Goal: Task Accomplishment & Management: Use online tool/utility

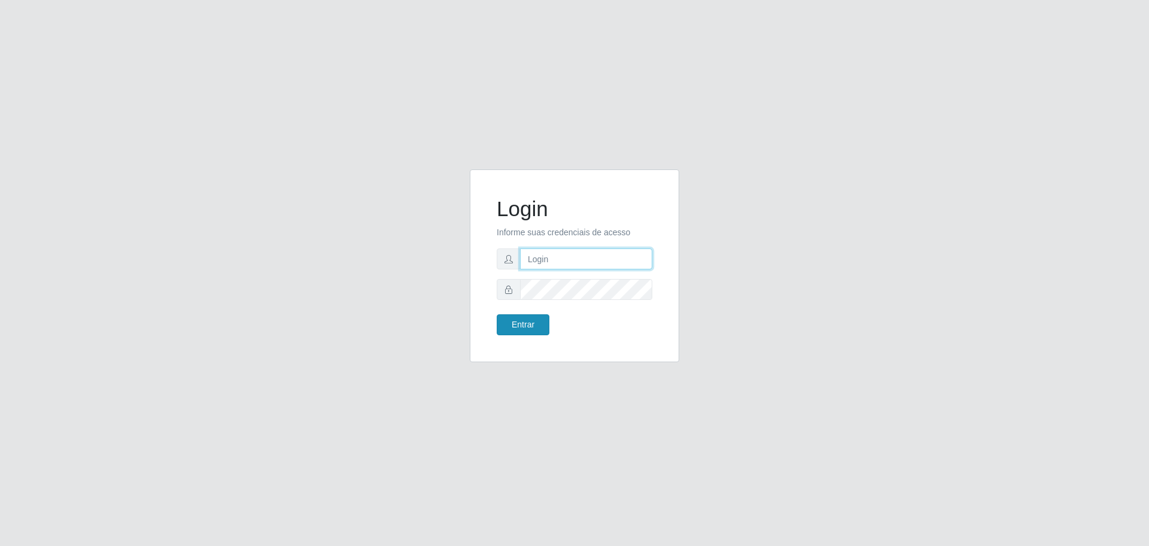
type input "[EMAIL_ADDRESS][DOMAIN_NAME]"
click at [528, 327] on button "Entrar" at bounding box center [522, 324] width 53 height 21
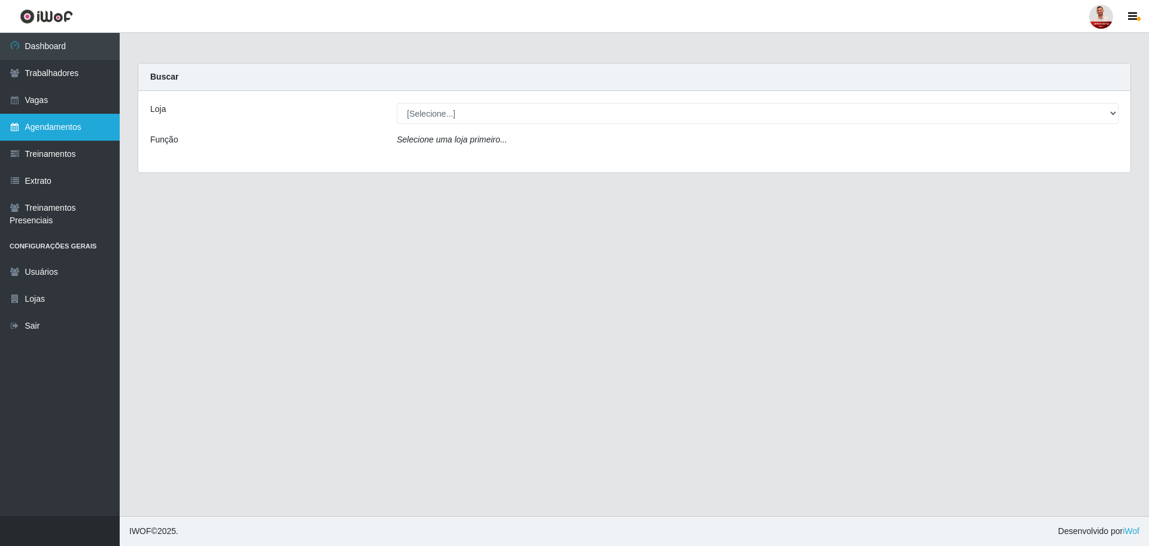
click at [60, 129] on link "Agendamentos" at bounding box center [60, 127] width 120 height 27
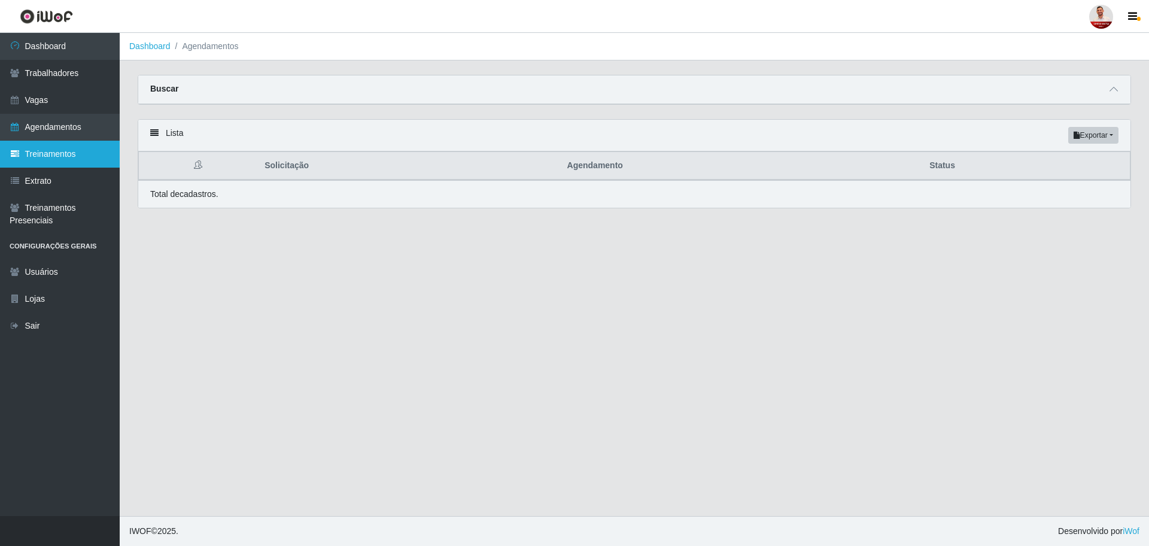
click at [91, 159] on link "Treinamentos" at bounding box center [60, 154] width 120 height 27
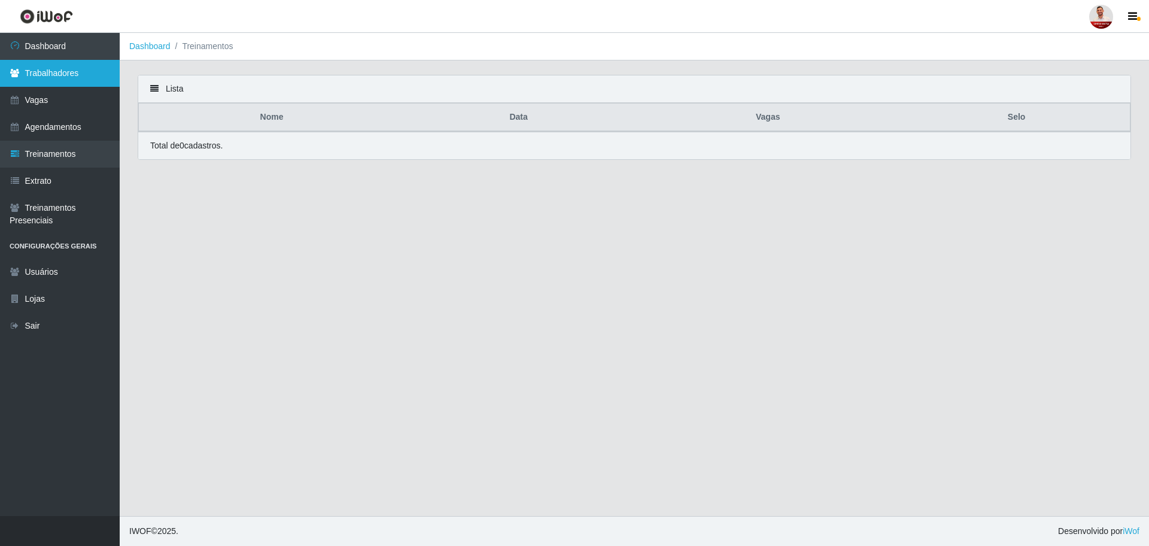
click at [75, 75] on link "Trabalhadores" at bounding box center [60, 73] width 120 height 27
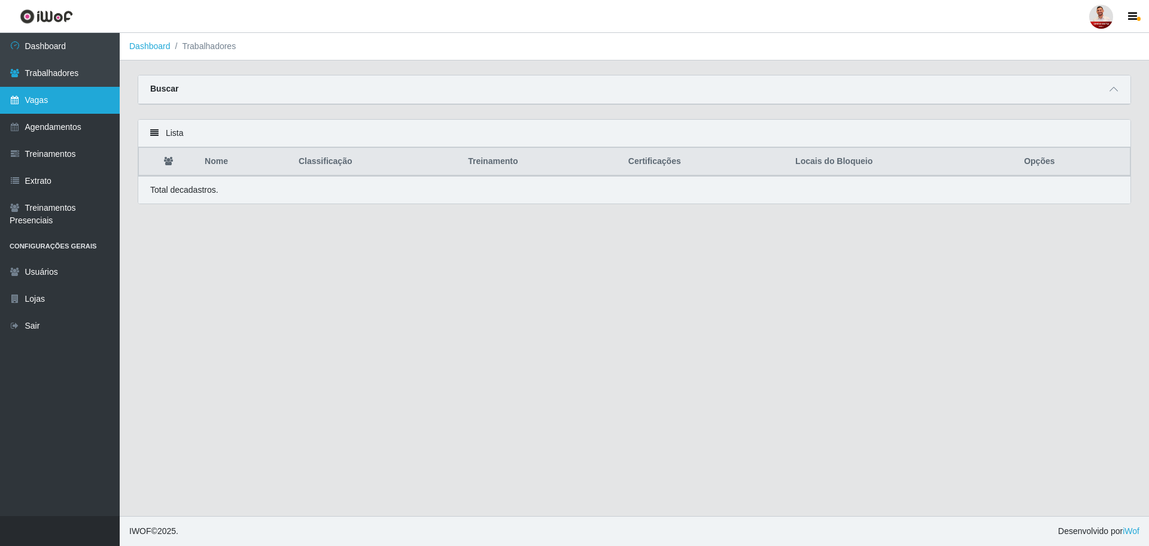
click at [54, 99] on link "Vagas" at bounding box center [60, 100] width 120 height 27
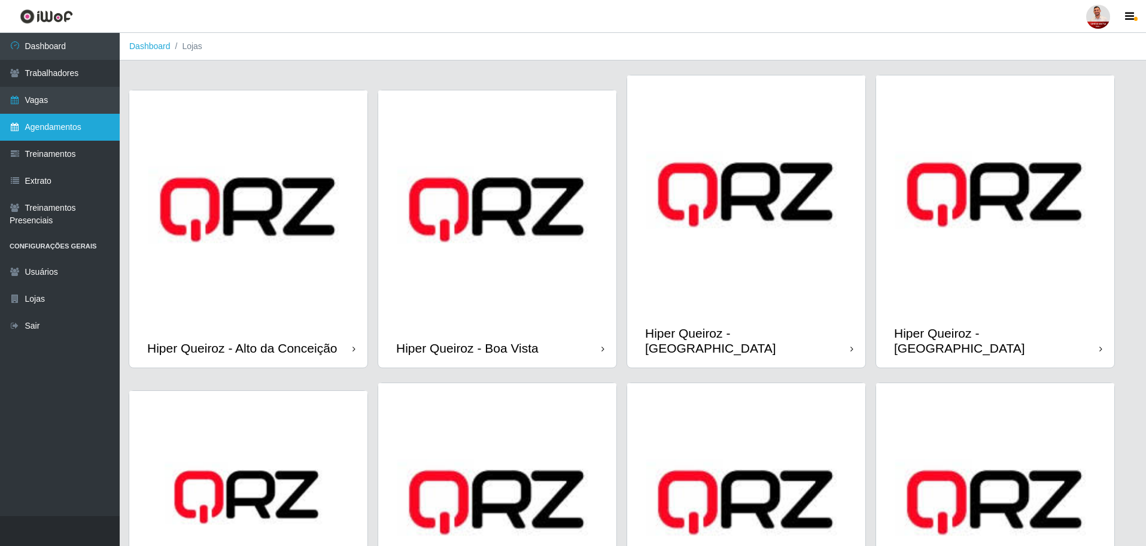
click at [37, 129] on link "Agendamentos" at bounding box center [60, 127] width 120 height 27
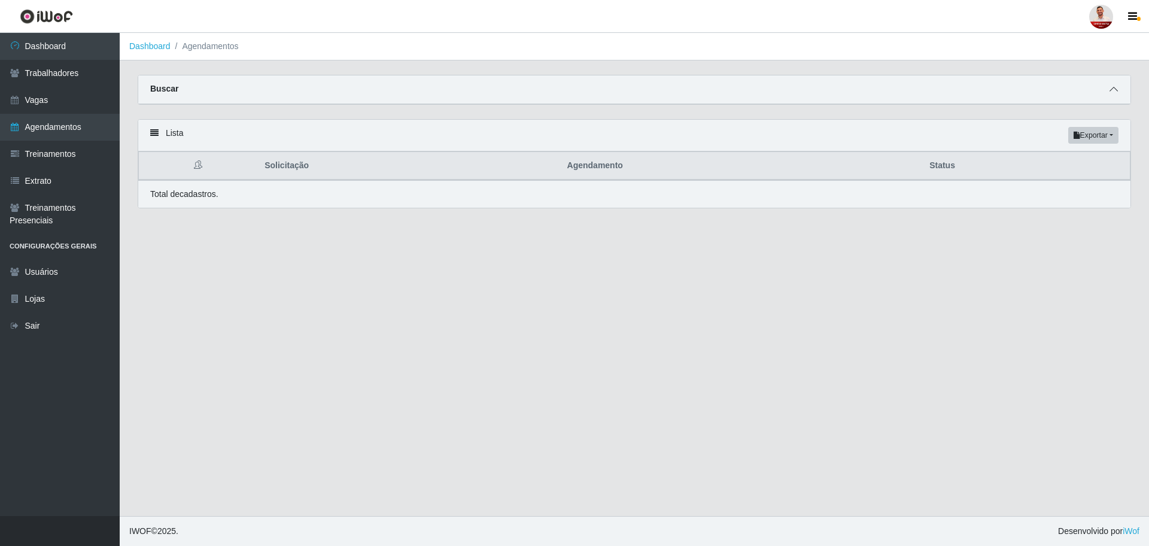
click at [1110, 93] on icon at bounding box center [1113, 89] width 8 height 8
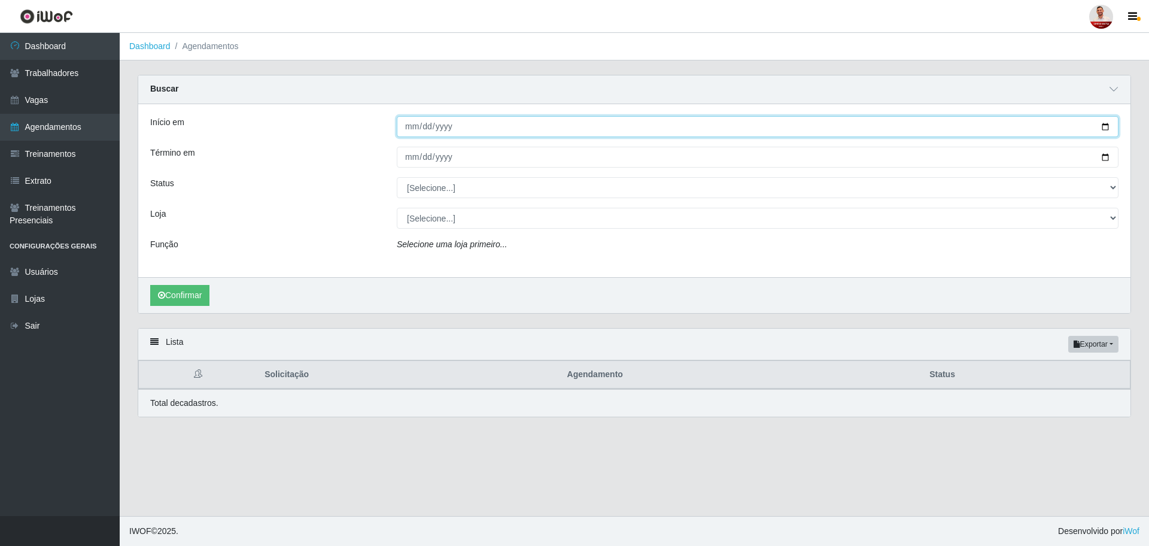
click at [469, 123] on input "Início em" at bounding box center [757, 126] width 721 height 21
click at [1102, 125] on input "Início em" at bounding box center [757, 126] width 721 height 21
